Goal: Information Seeking & Learning: Learn about a topic

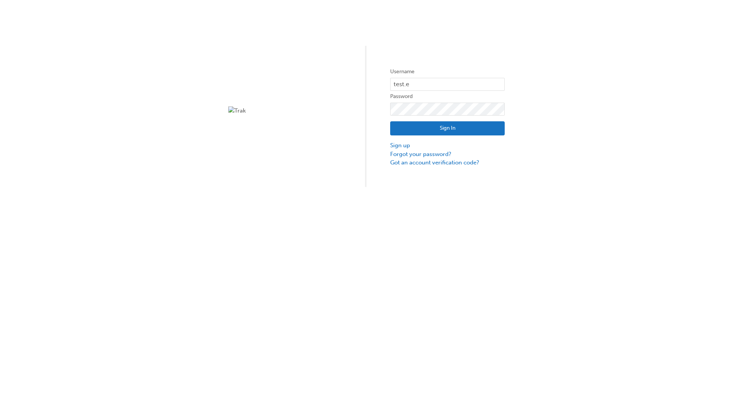
type input "test.e2e.user14"
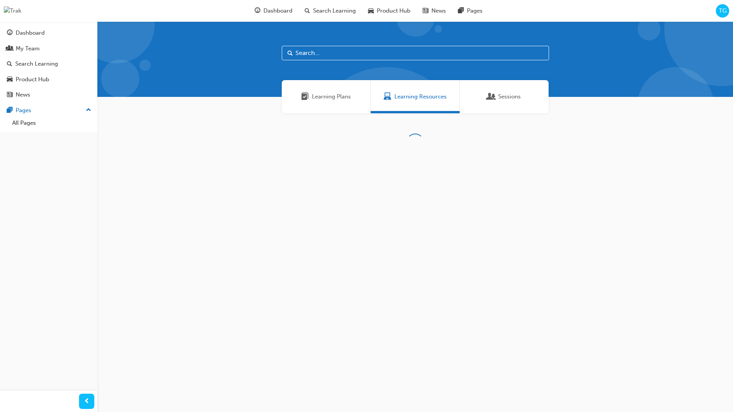
scroll to position [71, 0]
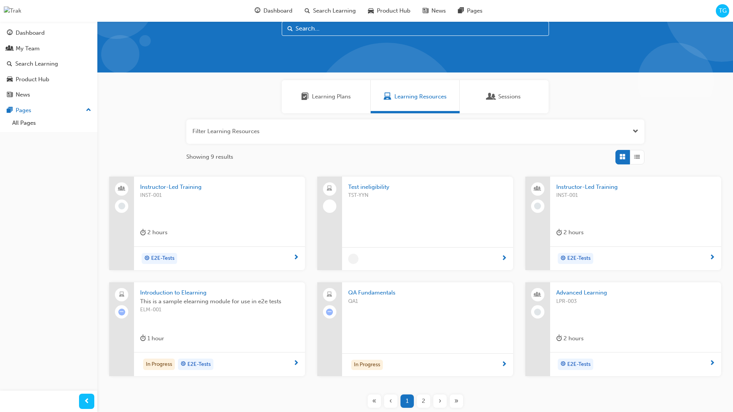
scroll to position [21, 0]
